Goal: Check status

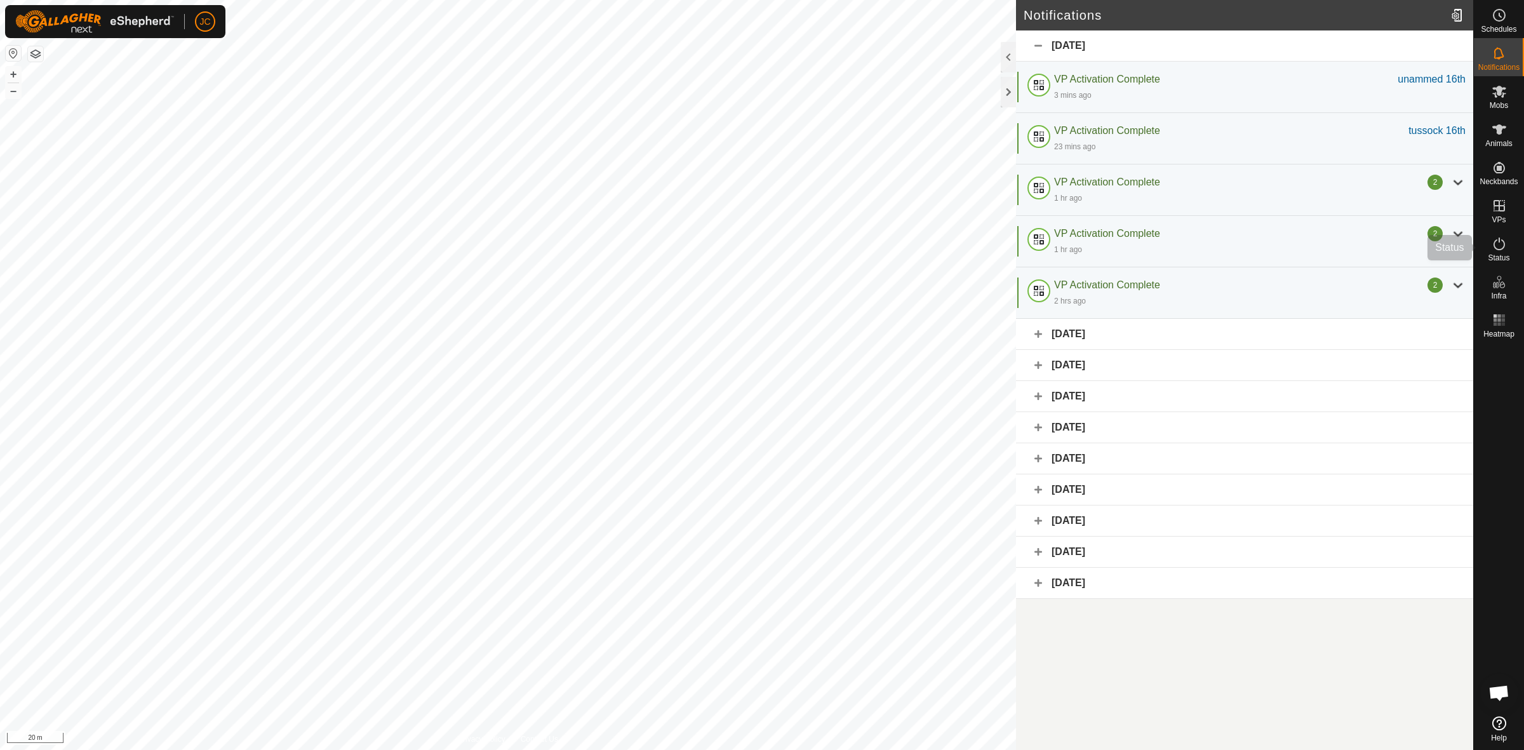
drag, startPoint x: 1480, startPoint y: 240, endPoint x: 1492, endPoint y: 240, distance: 12.1
click at [1480, 240] on div "Status" at bounding box center [1499, 248] width 50 height 38
click at [1492, 240] on icon at bounding box center [1499, 243] width 15 height 15
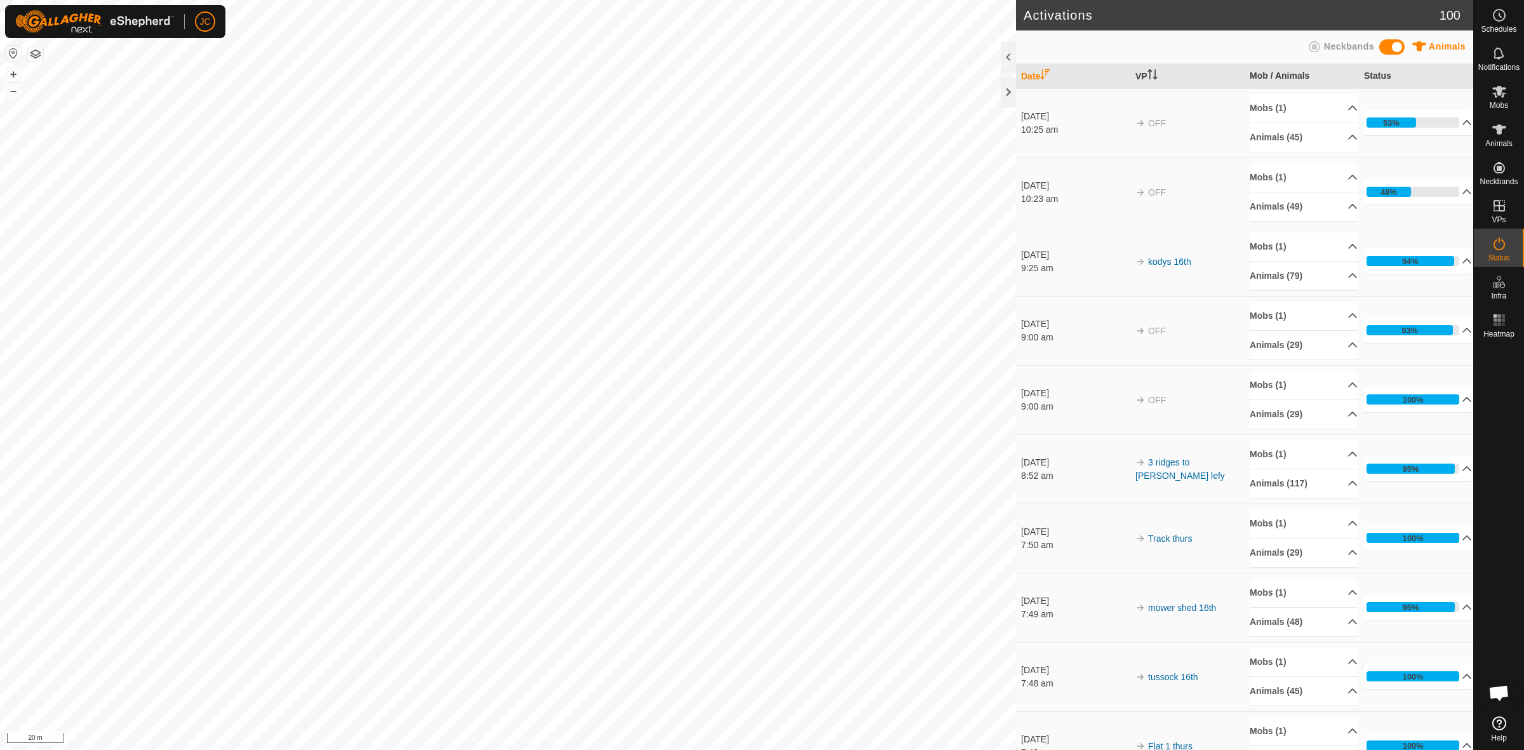
click at [1462, 126] on icon at bounding box center [1467, 122] width 10 height 10
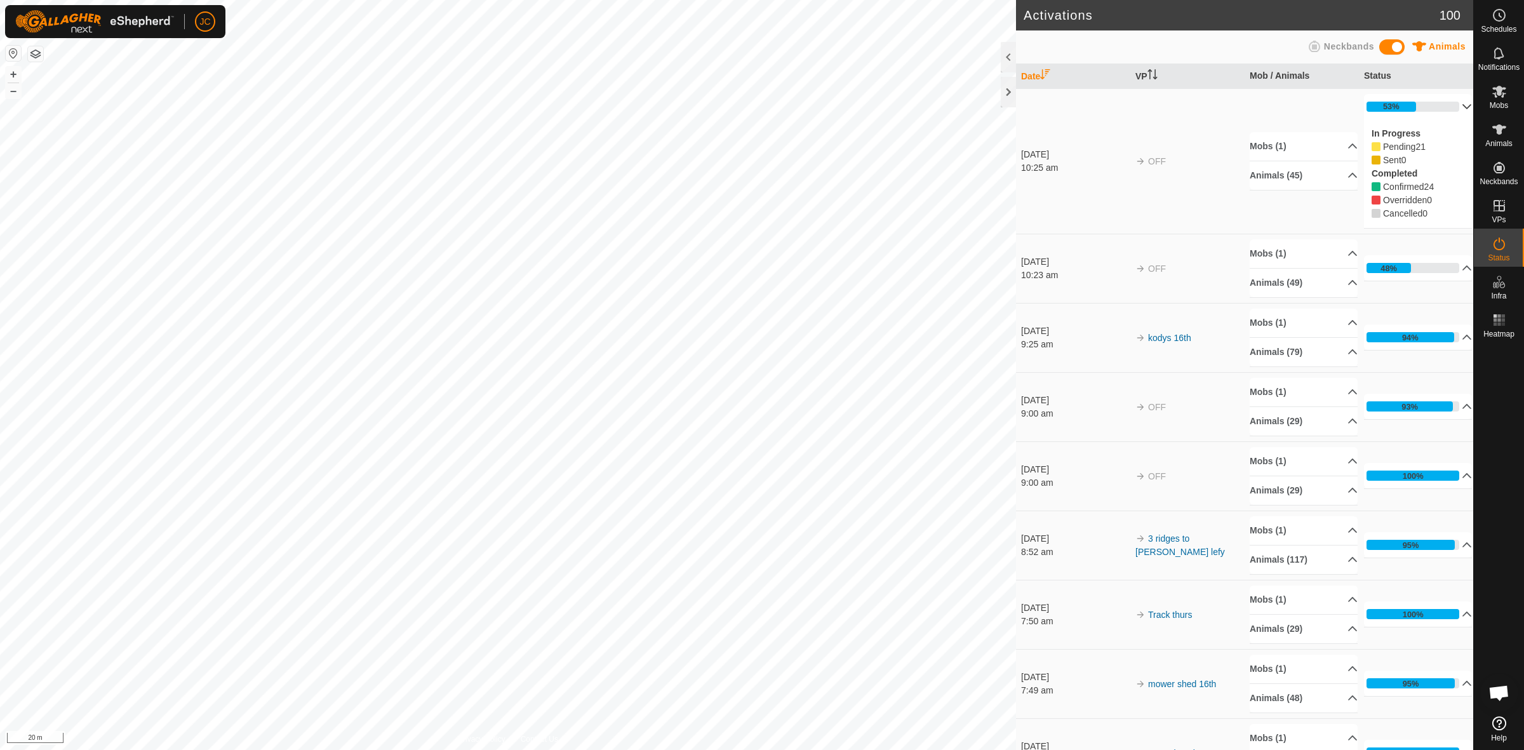
click at [1449, 108] on p-accordion-header "53%" at bounding box center [1418, 106] width 108 height 25
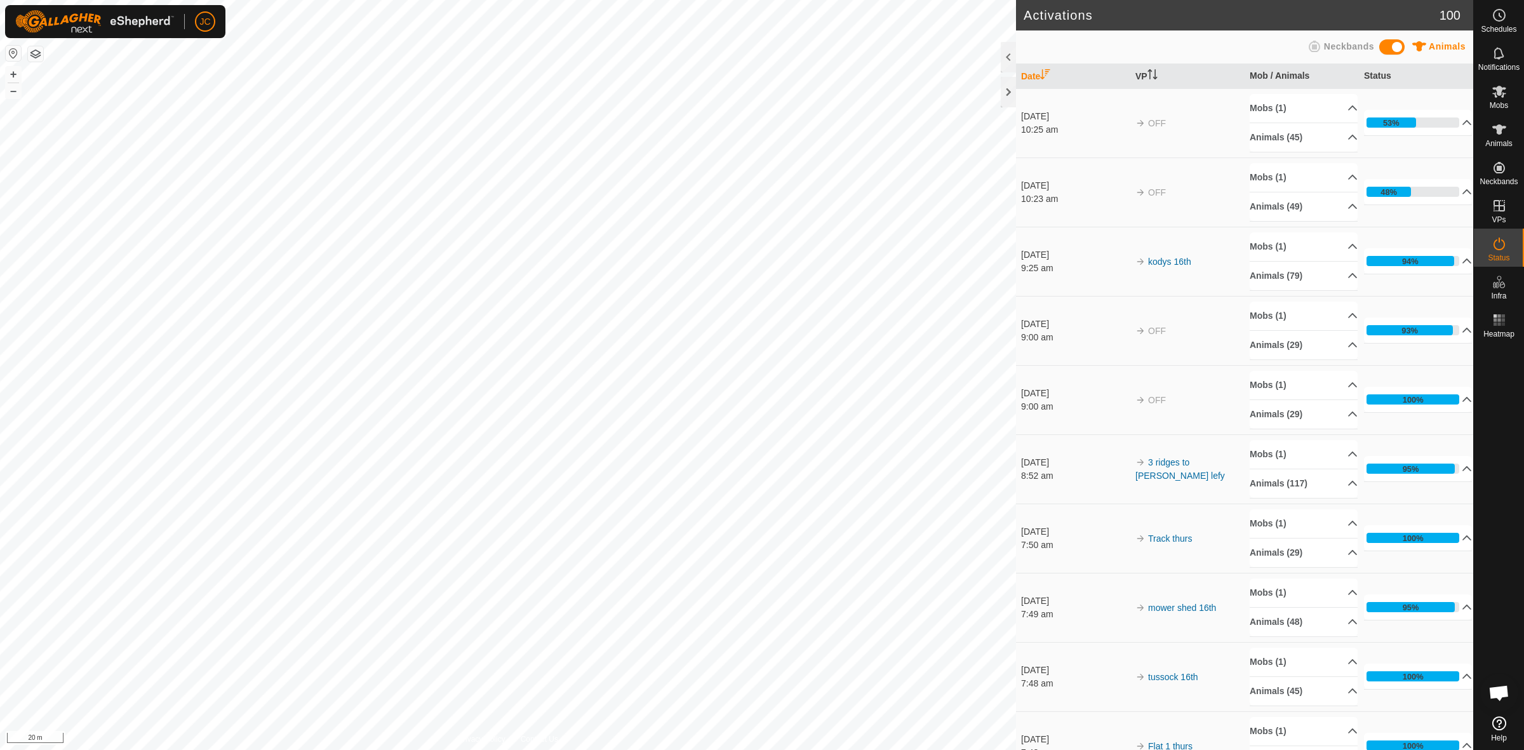
click at [1334, 110] on p-accordion-header "Mobs (1)" at bounding box center [1304, 108] width 108 height 29
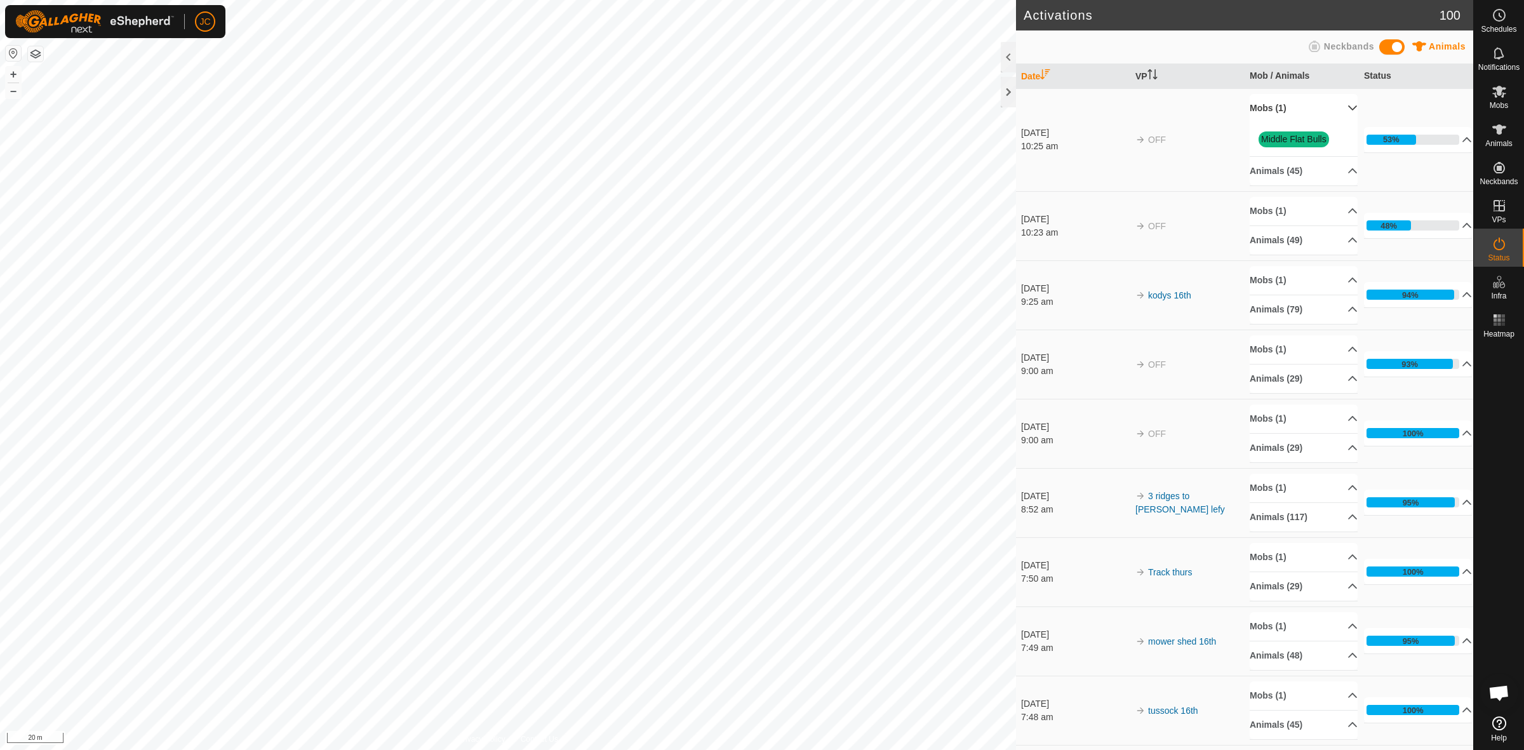
click at [1334, 110] on p-accordion-header "Mobs (1)" at bounding box center [1304, 108] width 108 height 29
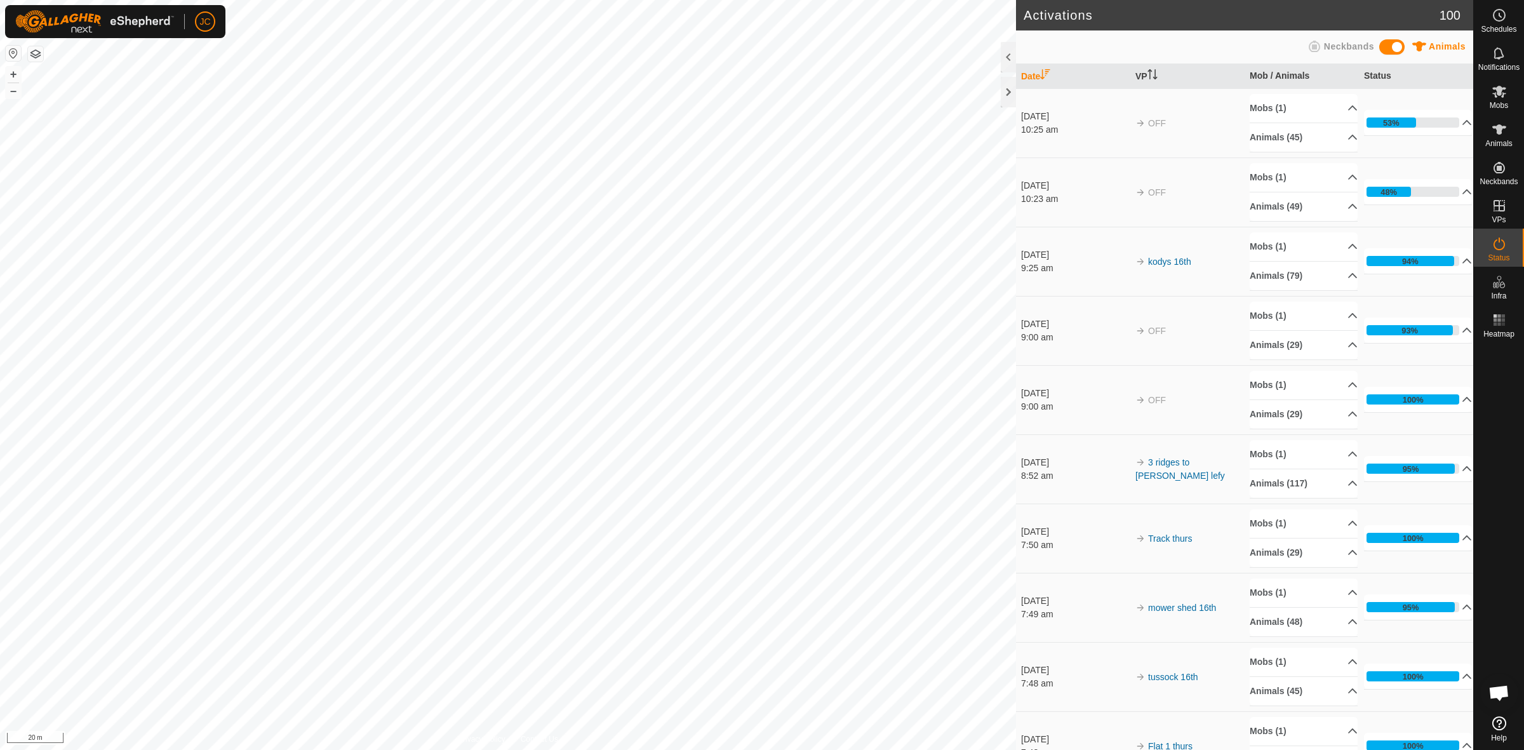
click at [1334, 181] on p-accordion-header "Mobs (1)" at bounding box center [1304, 177] width 108 height 29
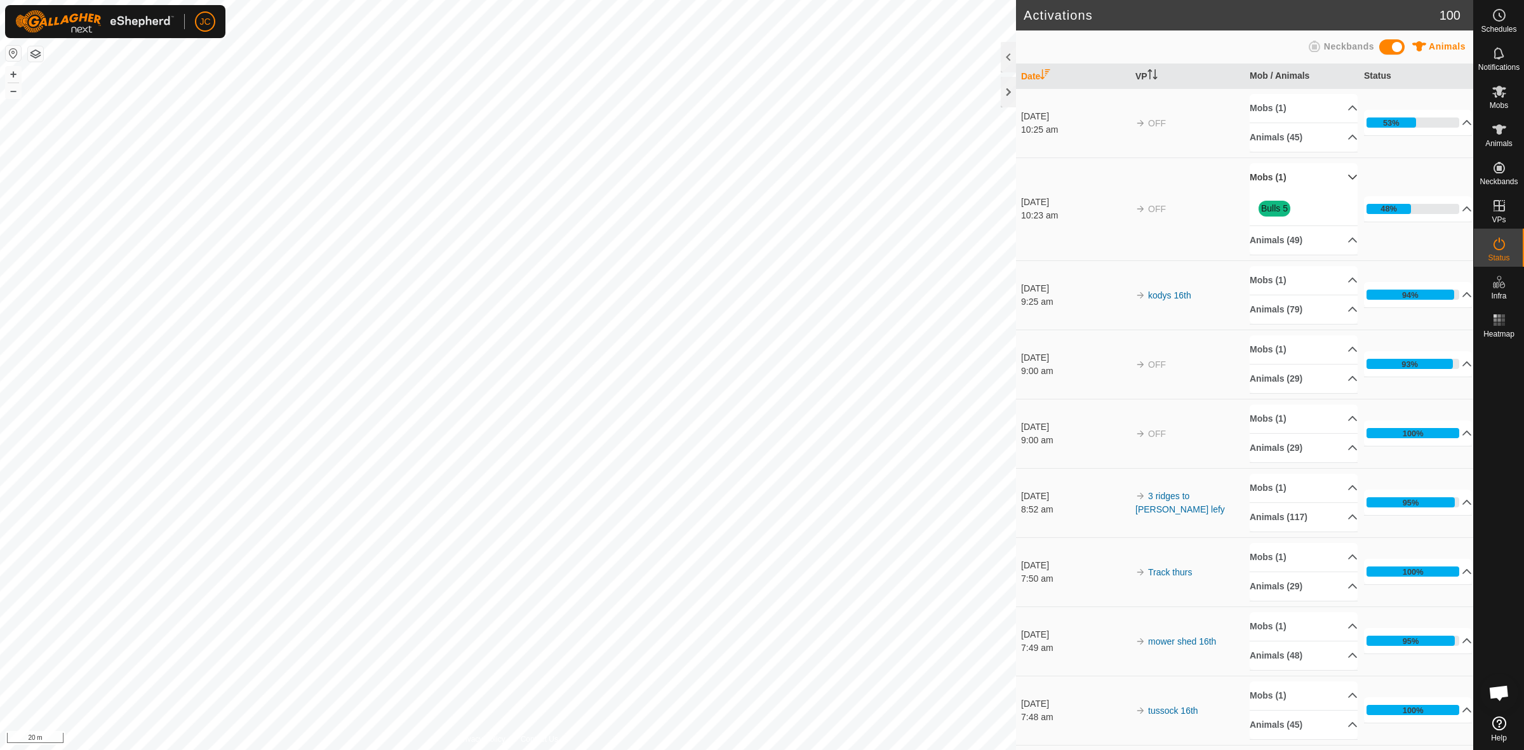
click at [1334, 177] on p-accordion-header "Mobs (1)" at bounding box center [1304, 177] width 108 height 29
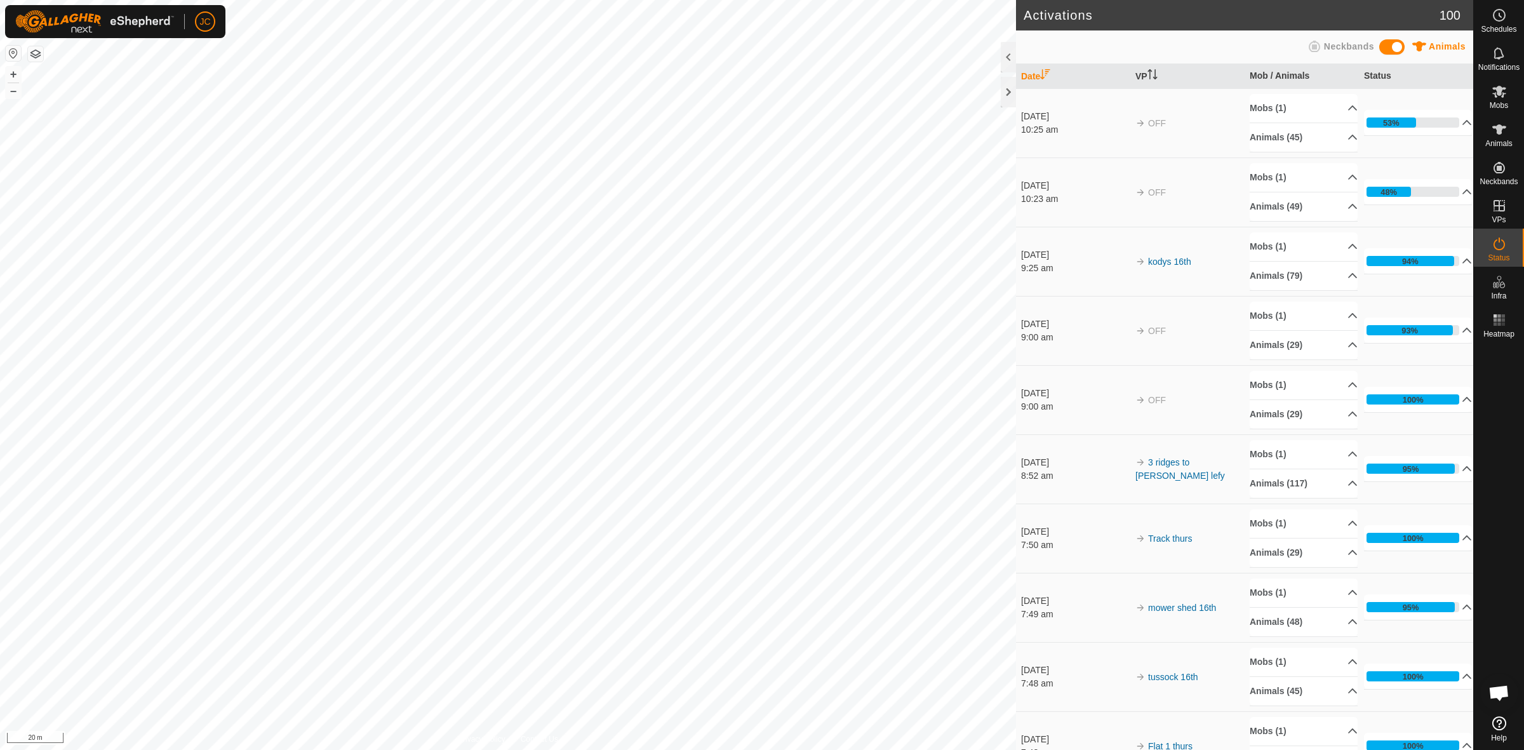
click at [1338, 318] on p-accordion-header "Mobs (1)" at bounding box center [1304, 316] width 108 height 29
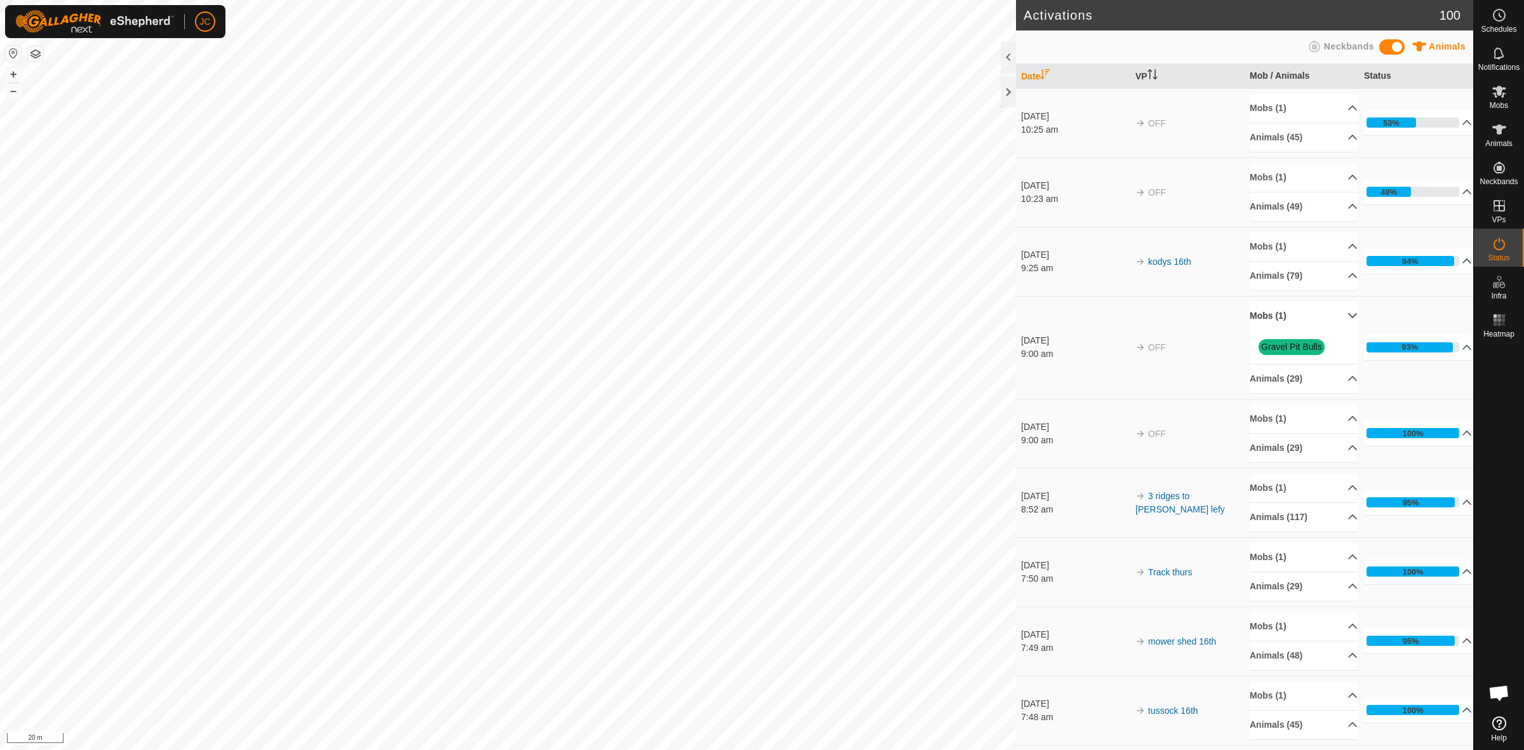
click at [1338, 318] on p-accordion-header "Mobs (1)" at bounding box center [1304, 316] width 108 height 29
